Goal: Manage account settings

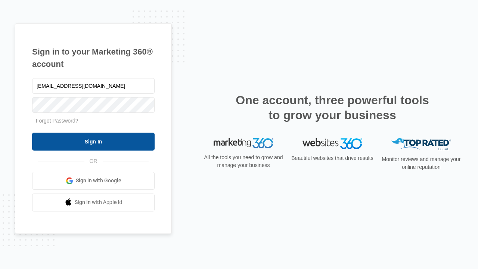
click at [93, 141] on input "Sign In" at bounding box center [93, 142] width 123 height 18
